Goal: Browse casually

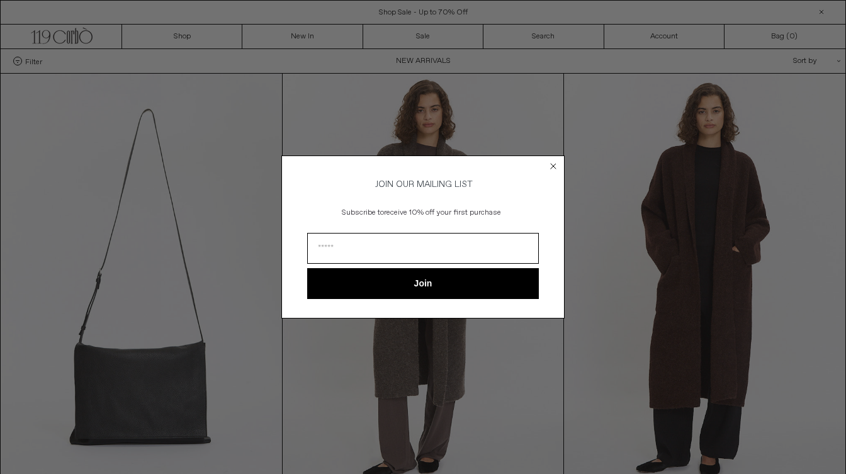
click at [553, 161] on circle "Close dialog" at bounding box center [554, 167] width 12 height 12
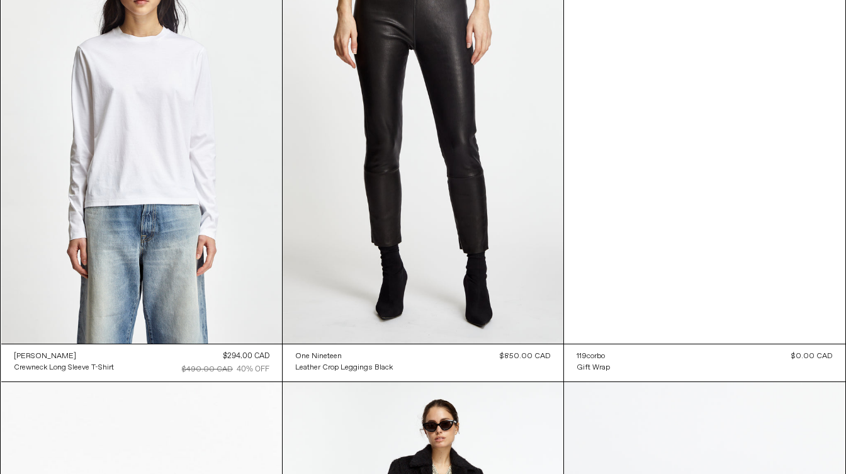
scroll to position [78120, 0]
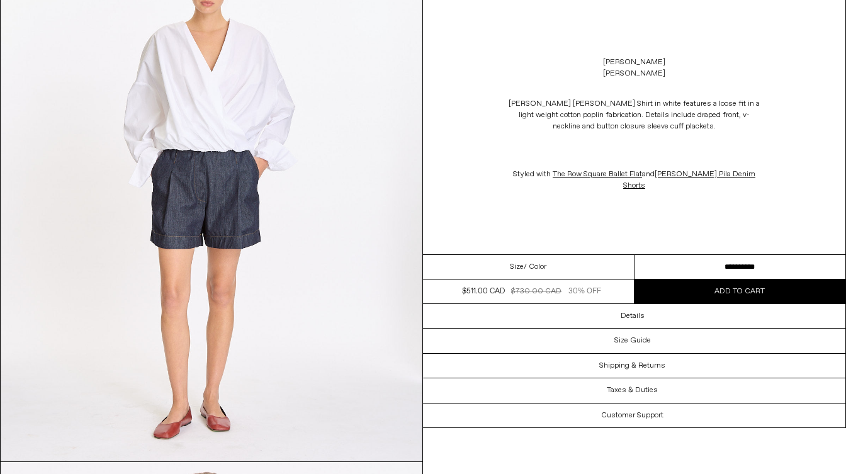
scroll to position [628, 0]
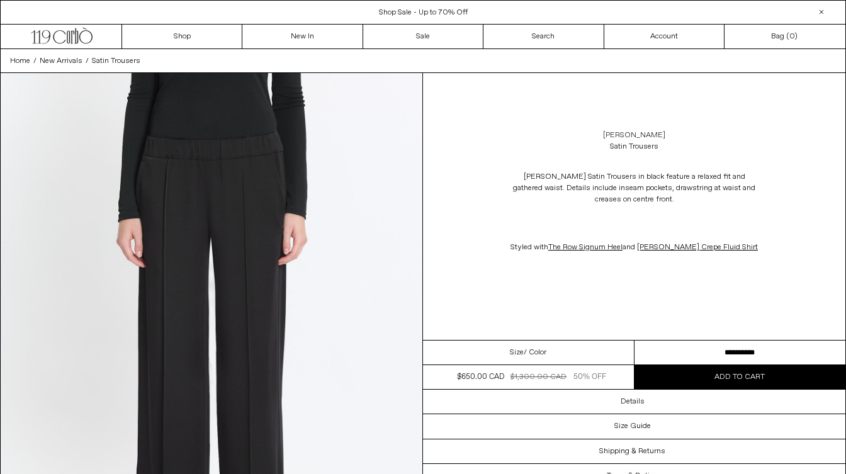
click at [624, 130] on link "[PERSON_NAME]" at bounding box center [634, 135] width 62 height 11
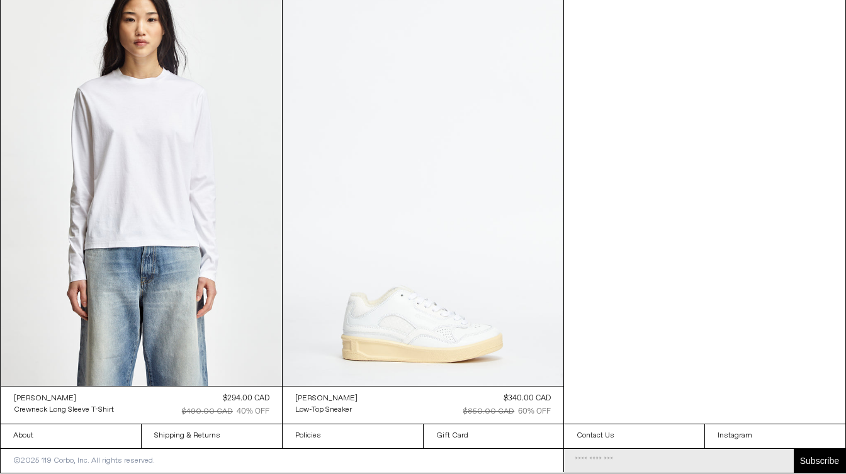
scroll to position [3784, 0]
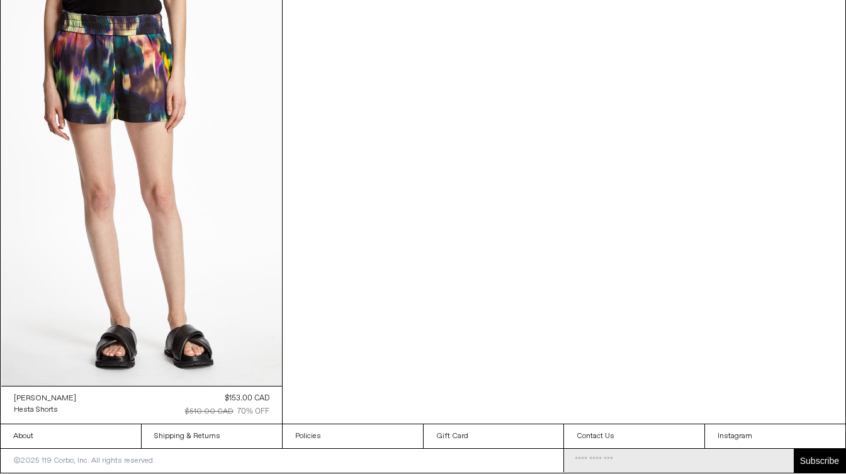
scroll to position [8376, 0]
